Goal: Task Accomplishment & Management: Complete application form

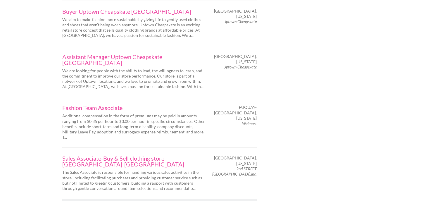
scroll to position [961, 0]
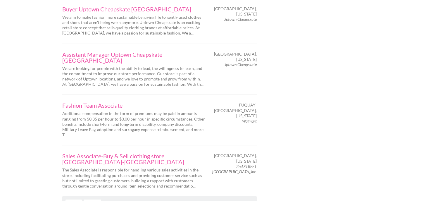
click at [94, 199] on link "Next" at bounding box center [92, 202] width 17 height 7
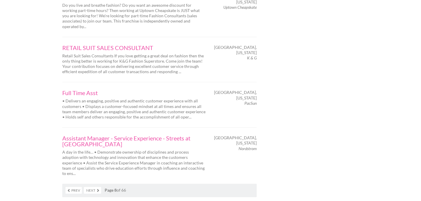
scroll to position [961, 0]
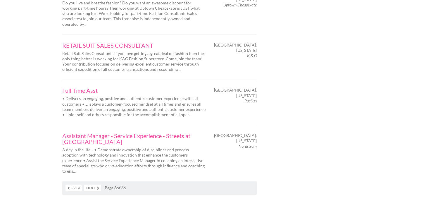
click at [98, 185] on link "Next" at bounding box center [92, 188] width 17 height 7
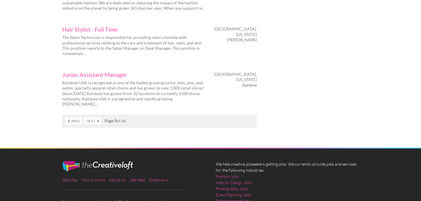
scroll to position [1017, 0]
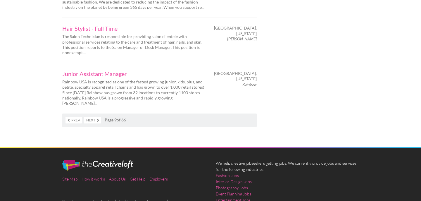
click at [93, 117] on link "Next" at bounding box center [92, 120] width 17 height 7
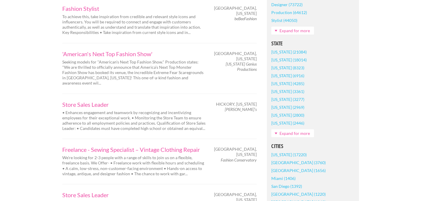
scroll to position [349, 0]
click at [90, 56] on link "'American's Next Top Fashion Show'" at bounding box center [133, 54] width 143 height 6
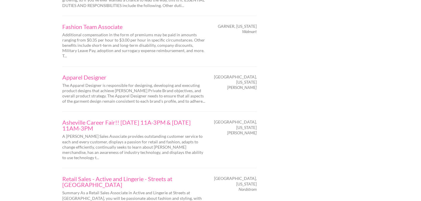
scroll to position [794, 0]
